Goal: Check status

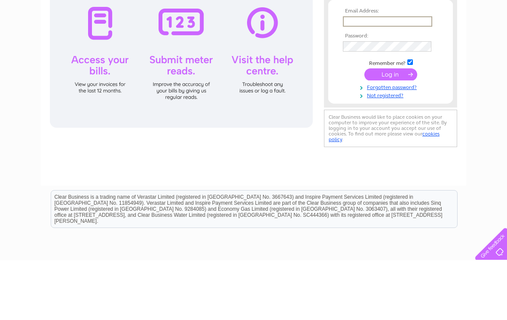
type input "[EMAIL_ADDRESS][DOMAIN_NAME]"
click at [391, 135] on input "submit" at bounding box center [390, 134] width 53 height 12
click at [400, 133] on input "submit" at bounding box center [390, 133] width 53 height 12
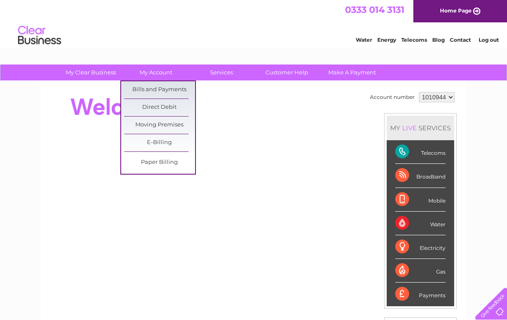
click at [175, 86] on link "Bills and Payments" at bounding box center [159, 89] width 71 height 17
click at [175, 85] on link "Bills and Payments" at bounding box center [159, 89] width 71 height 17
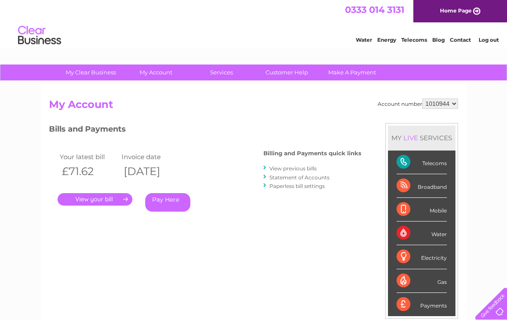
click at [110, 200] on link "." at bounding box center [95, 199] width 75 height 12
